Goal: Task Accomplishment & Management: Manage account settings

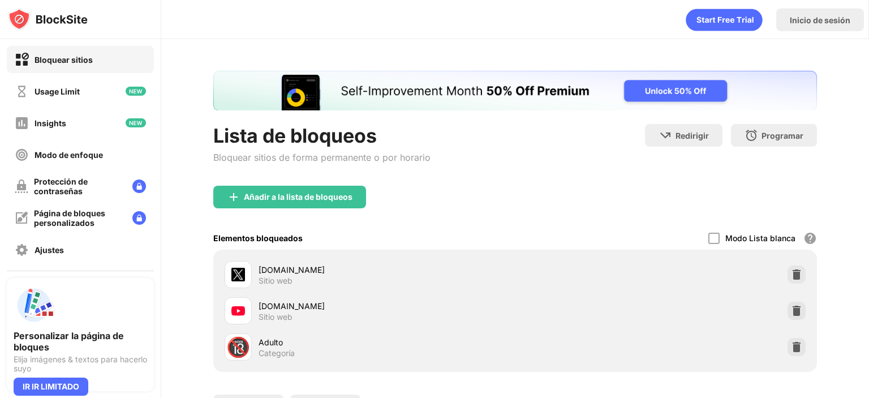
scroll to position [99, 0]
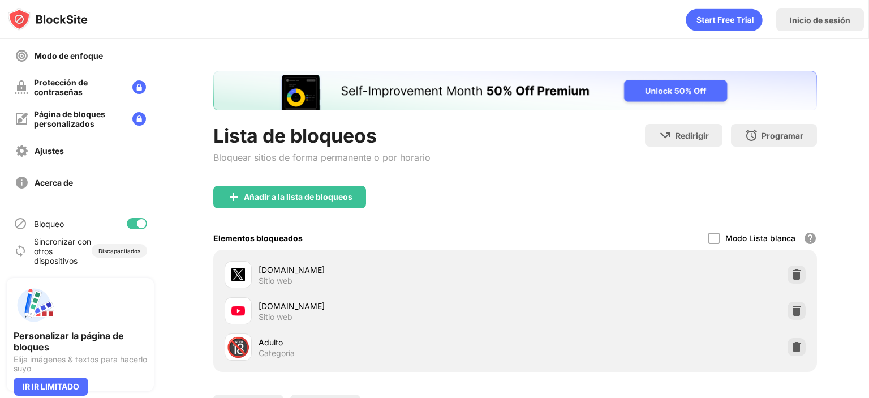
click at [127, 221] on div at bounding box center [137, 223] width 20 height 11
